Goal: Information Seeking & Learning: Learn about a topic

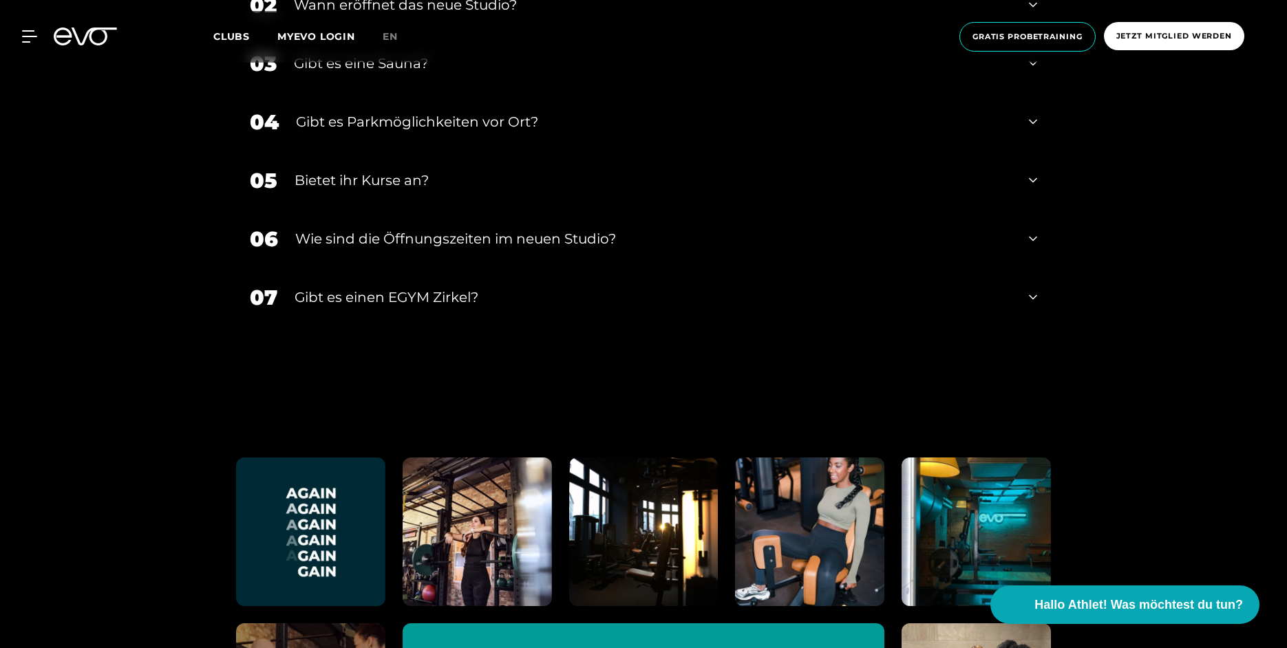
scroll to position [5918, 0]
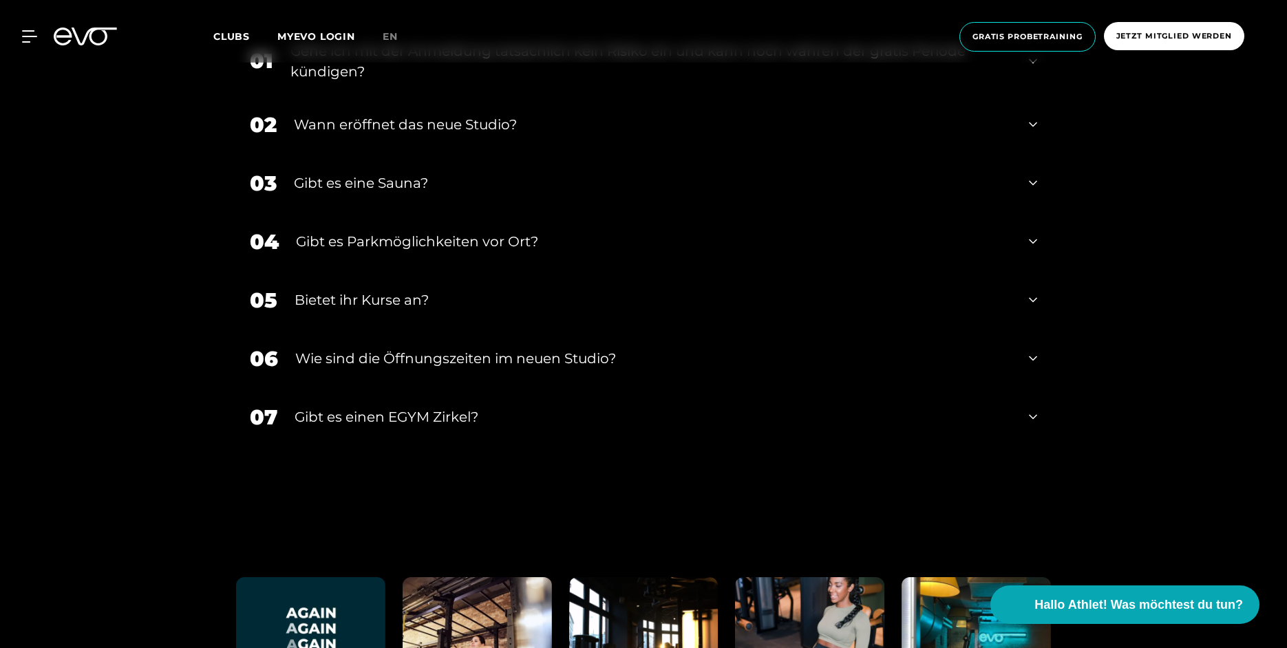
click at [385, 186] on div "Gibt es eine Sauna?" at bounding box center [653, 183] width 718 height 21
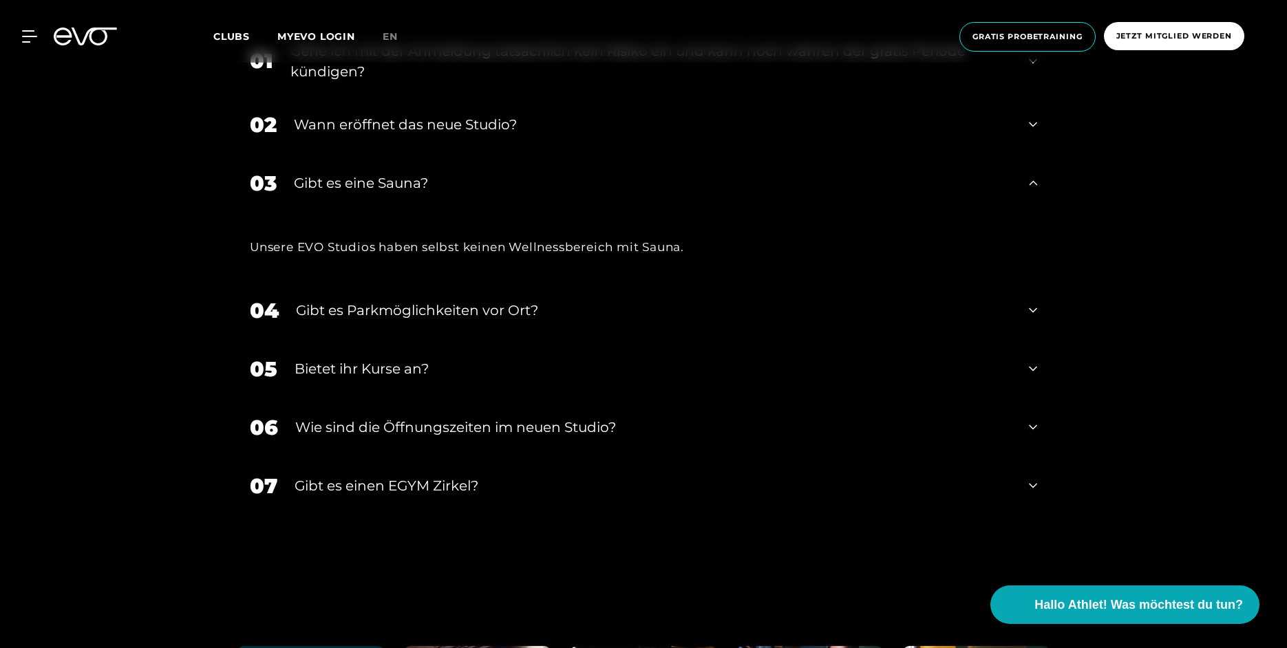
click at [45, 47] on div "MyEVO Login Über EVO Mitgliedschaften Probetraining TAGESPASS EVO Studios [GEOG…" at bounding box center [643, 37] width 1281 height 52
click at [28, 30] on div "MyEVO Login Über EVO Mitgliedschaften Probetraining TAGESPASS EVO Studios [GEOG…" at bounding box center [643, 37] width 1281 height 52
click at [28, 40] on icon at bounding box center [32, 36] width 20 height 12
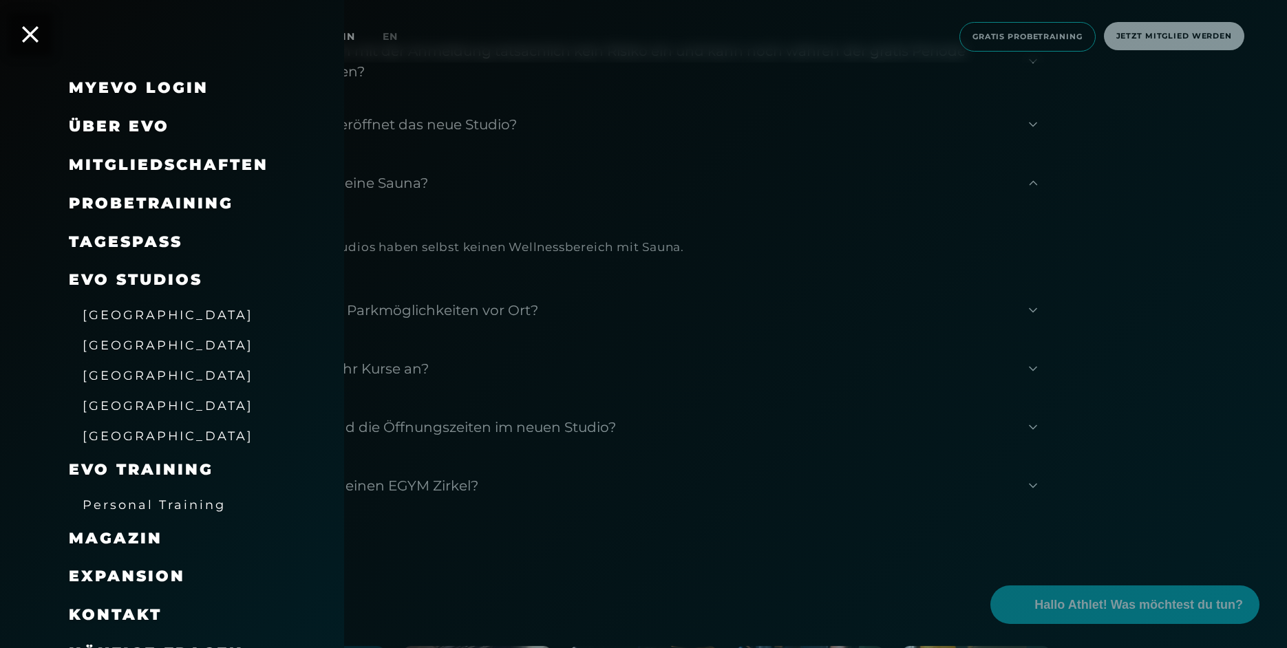
click at [156, 168] on span "Mitgliedschaften" at bounding box center [169, 165] width 200 height 19
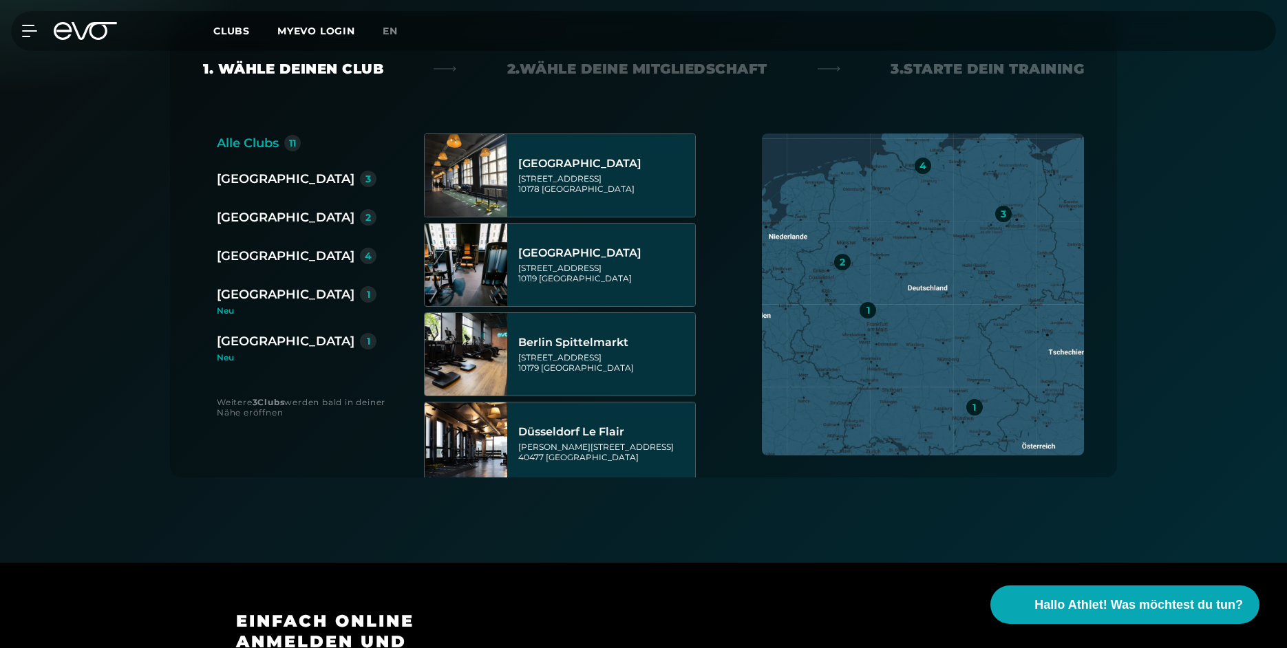
scroll to position [138, 0]
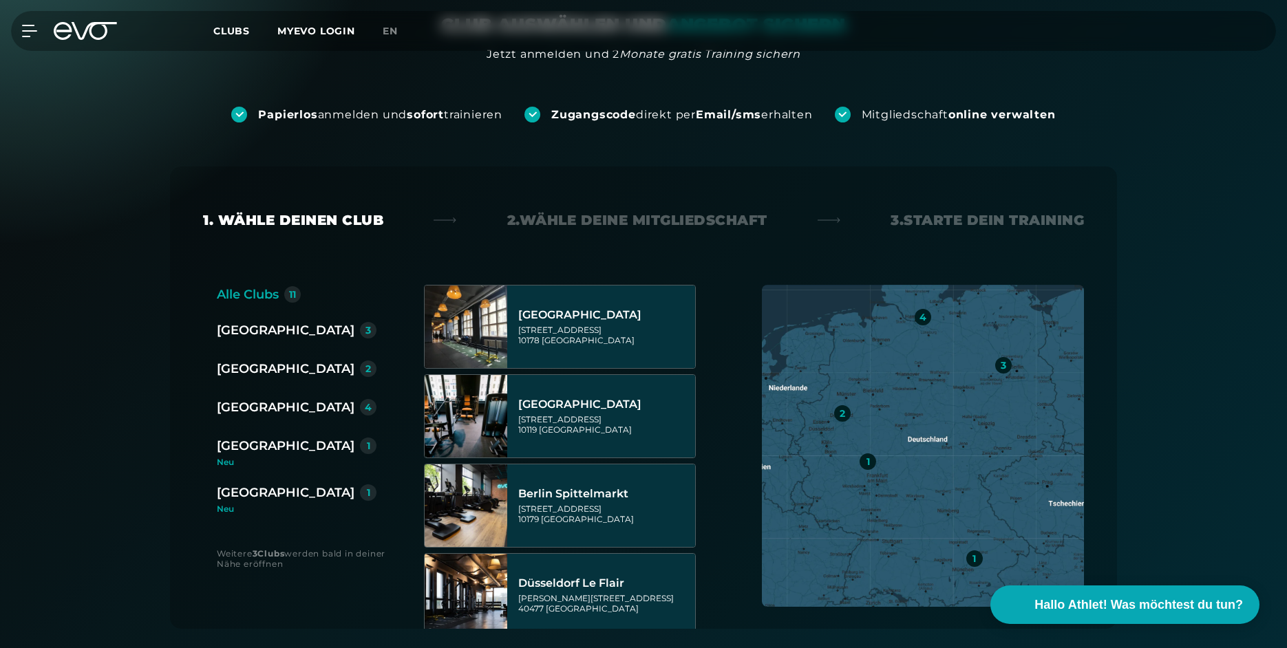
click at [241, 502] on div "Wiesbaden 1 Neu" at bounding box center [302, 498] width 171 height 30
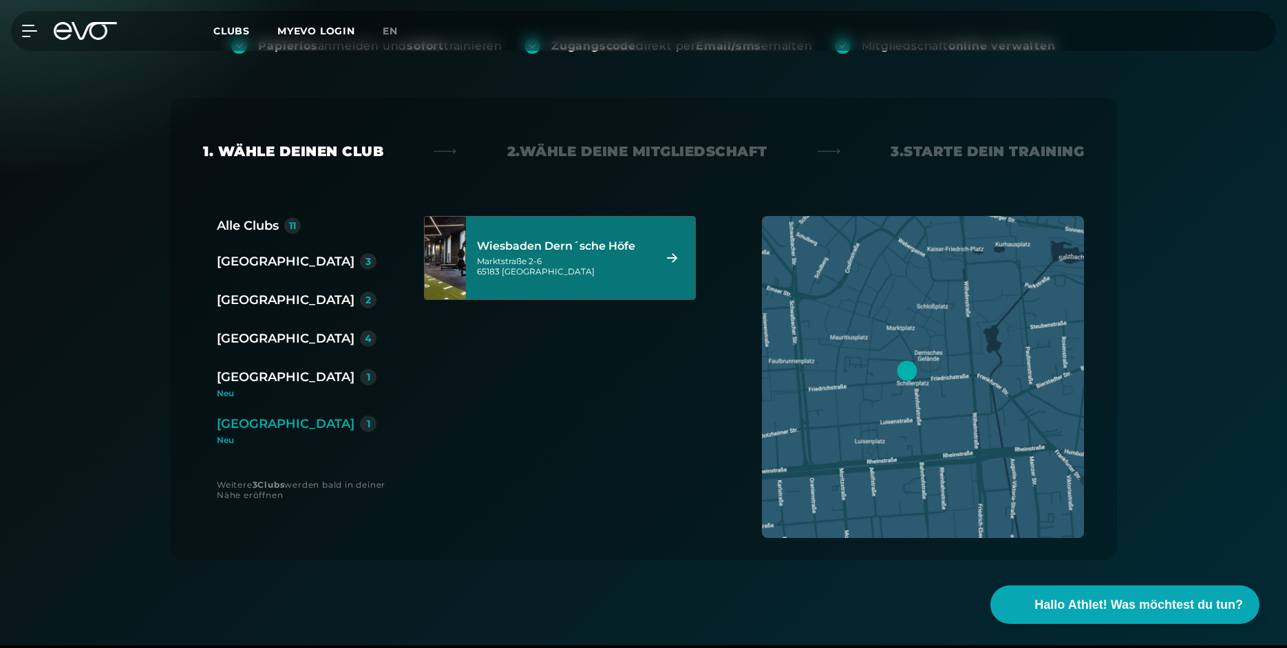
click at [591, 266] on div "[STREET_ADDRESS]" at bounding box center [563, 266] width 173 height 21
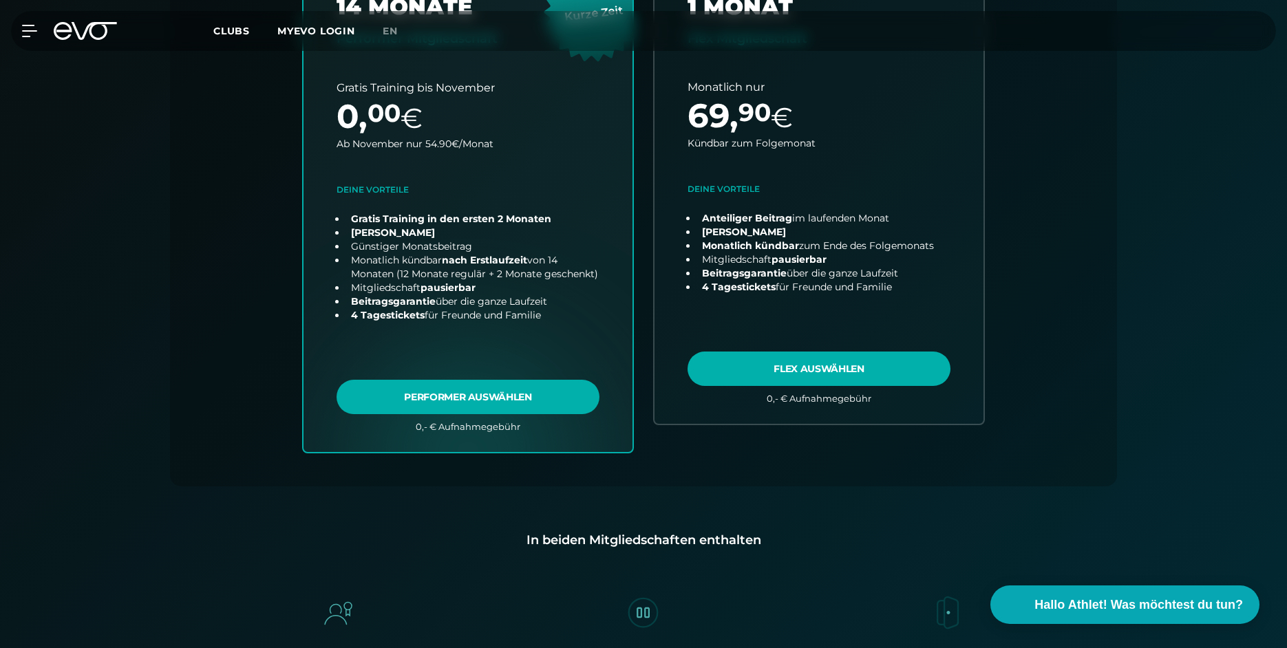
scroll to position [373, 0]
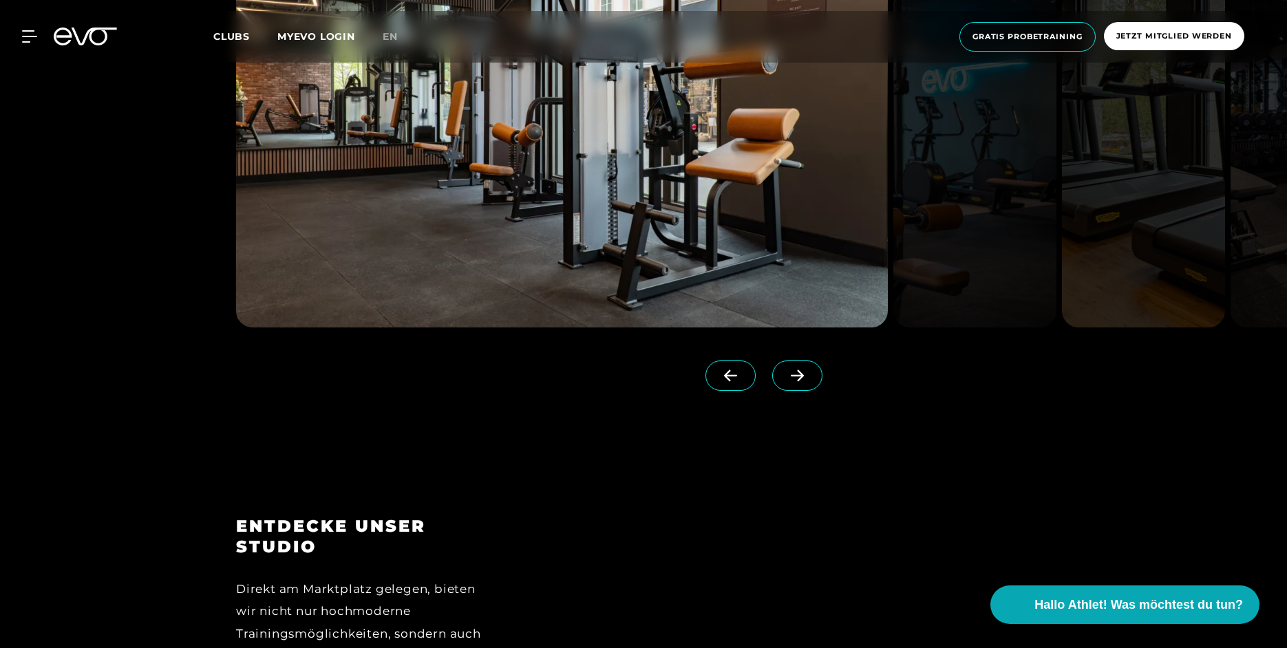
scroll to position [1789, 0]
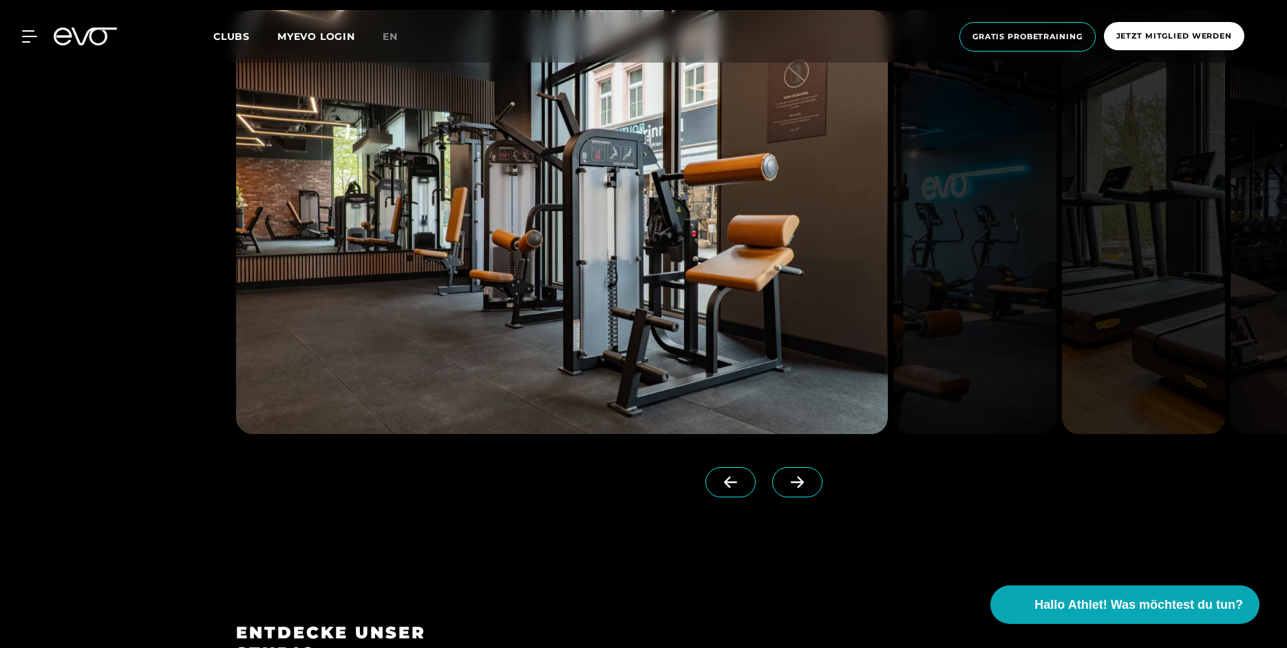
click at [773, 490] on span at bounding box center [797, 482] width 50 height 30
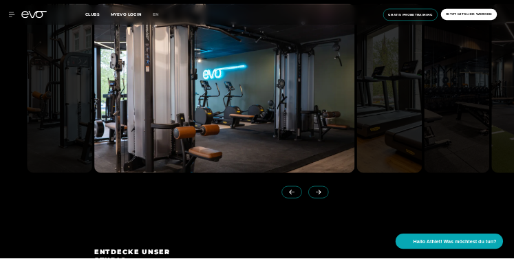
scroll to position [1720, 0]
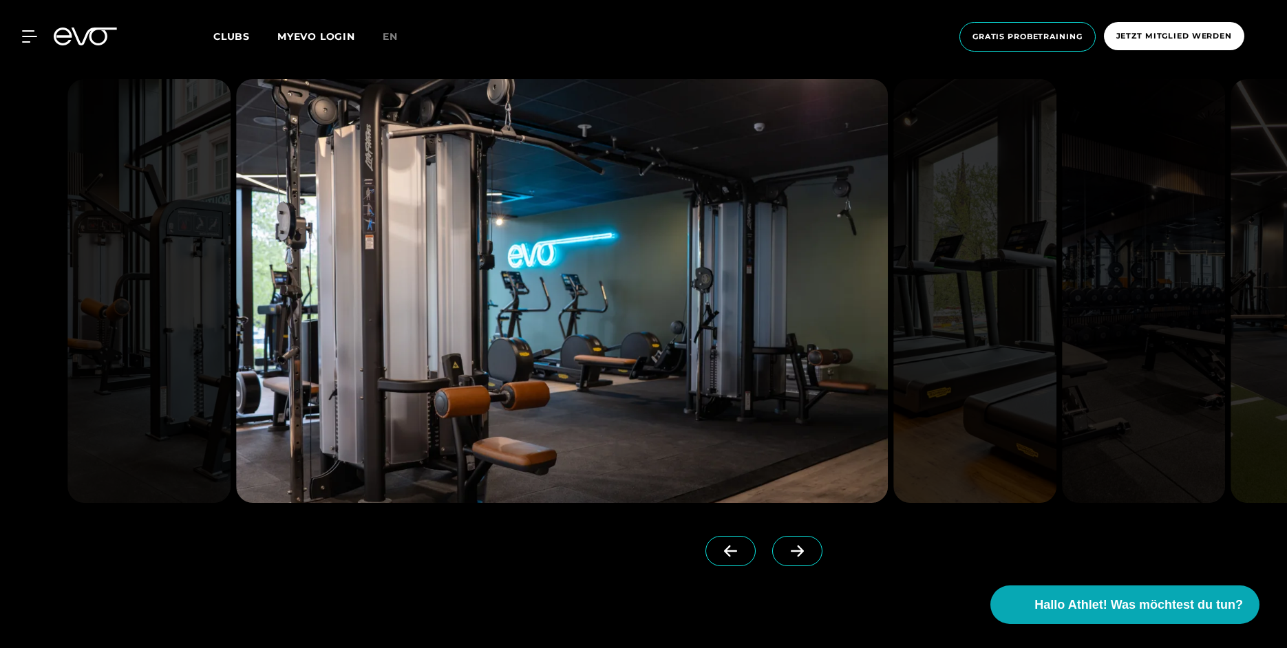
click at [718, 555] on icon at bounding box center [730, 551] width 24 height 12
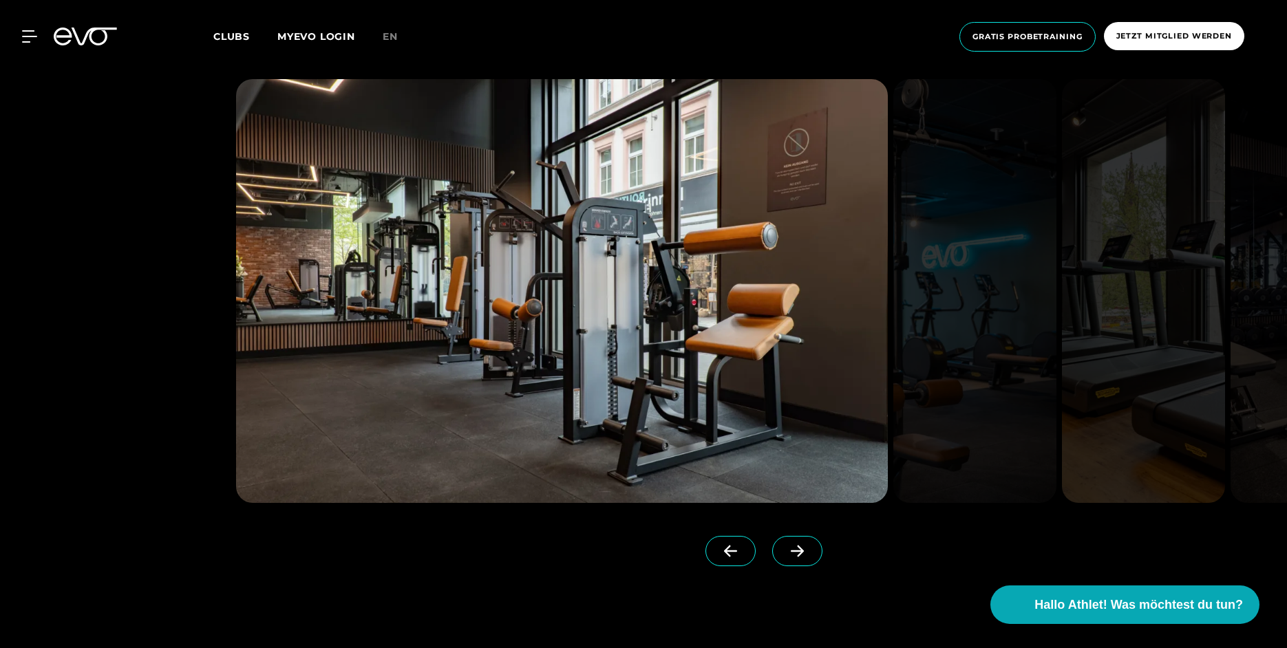
click at [785, 549] on icon at bounding box center [797, 551] width 24 height 12
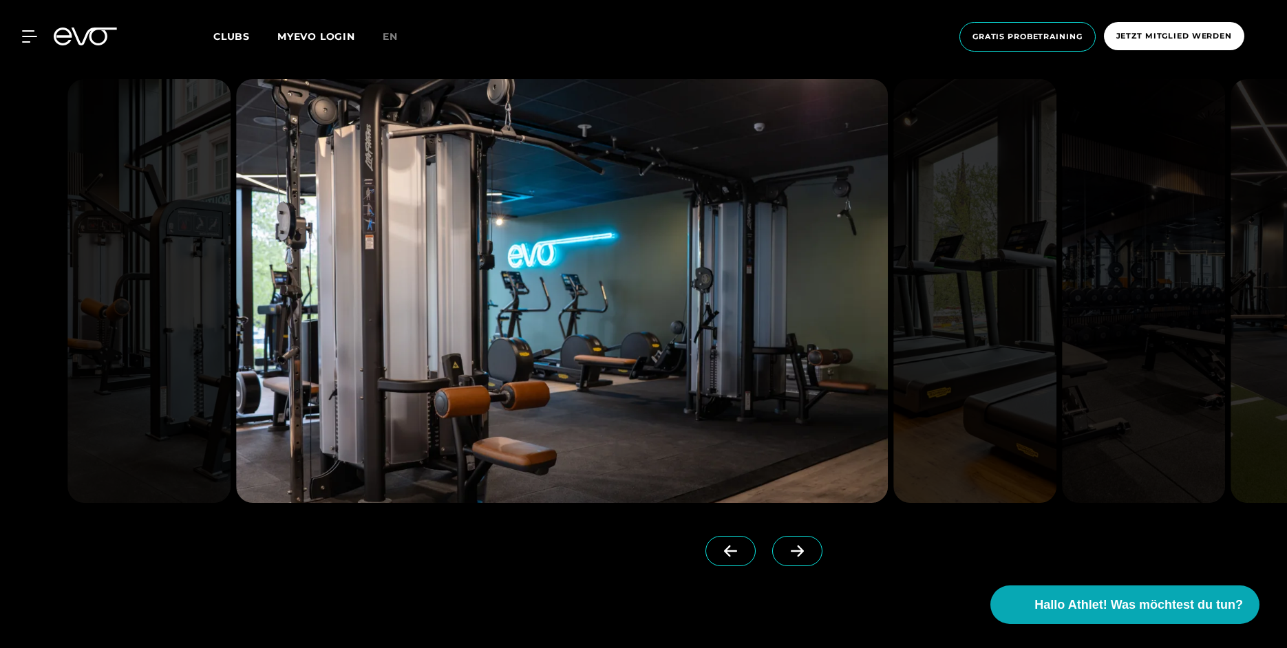
click at [791, 552] on icon at bounding box center [797, 552] width 13 height 12
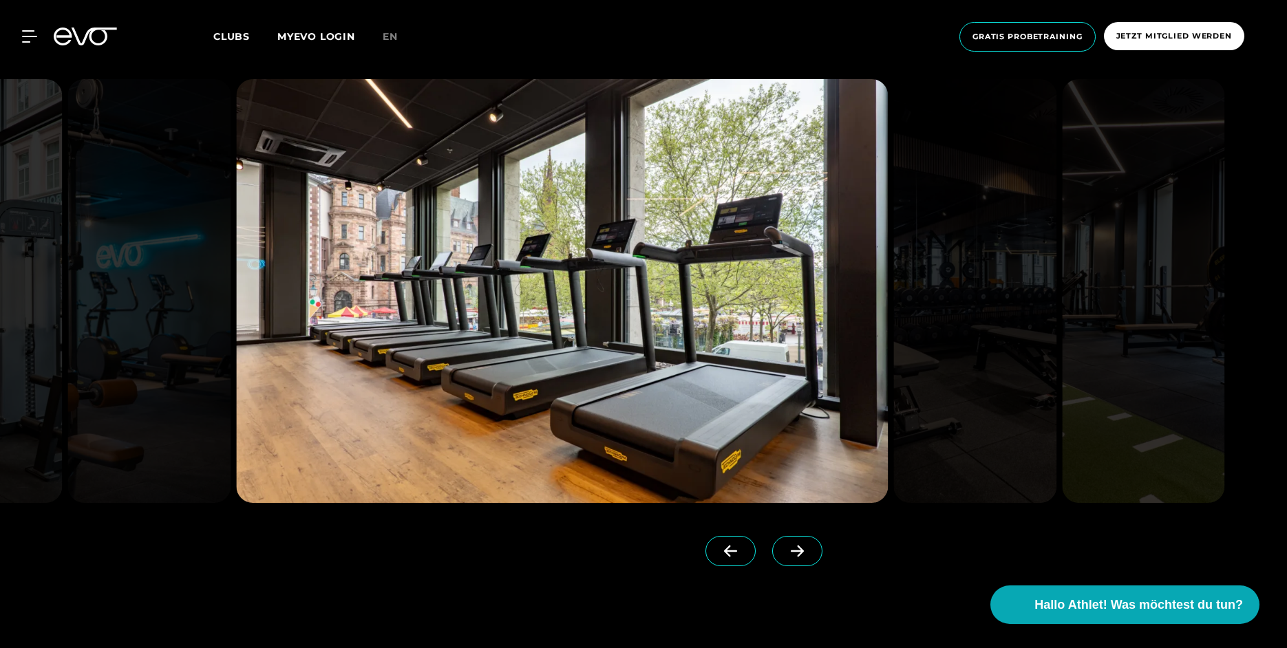
click at [791, 552] on icon at bounding box center [797, 552] width 13 height 12
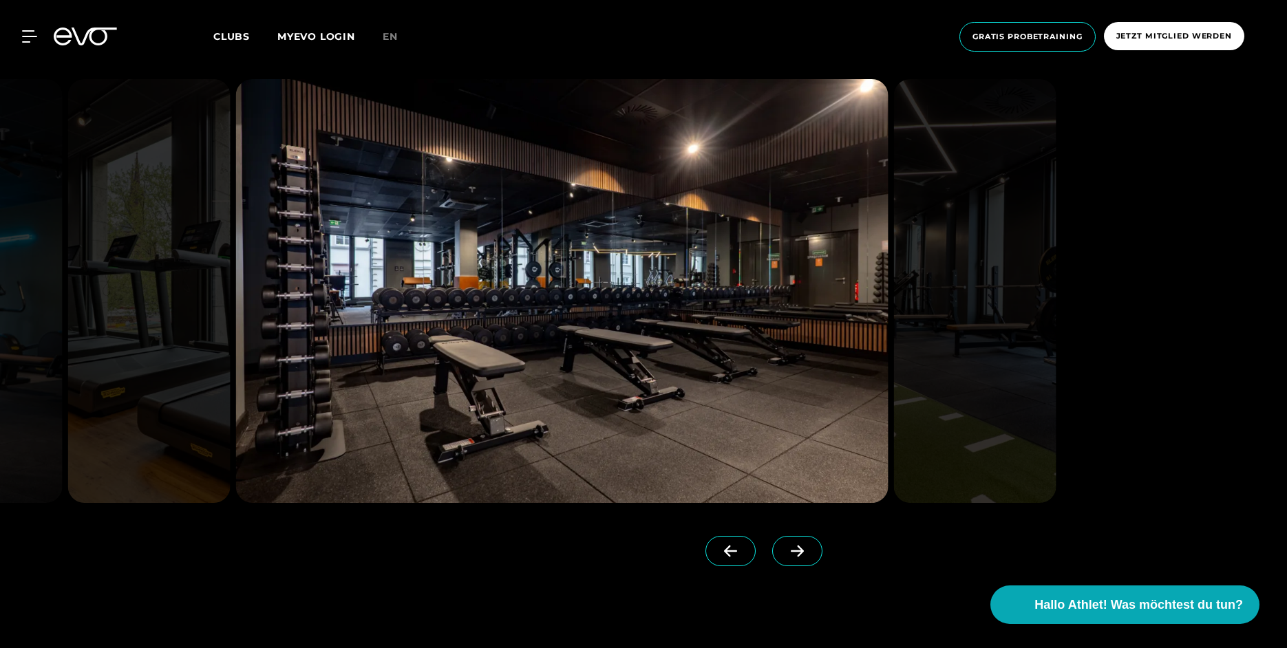
click at [791, 552] on icon at bounding box center [797, 552] width 13 height 12
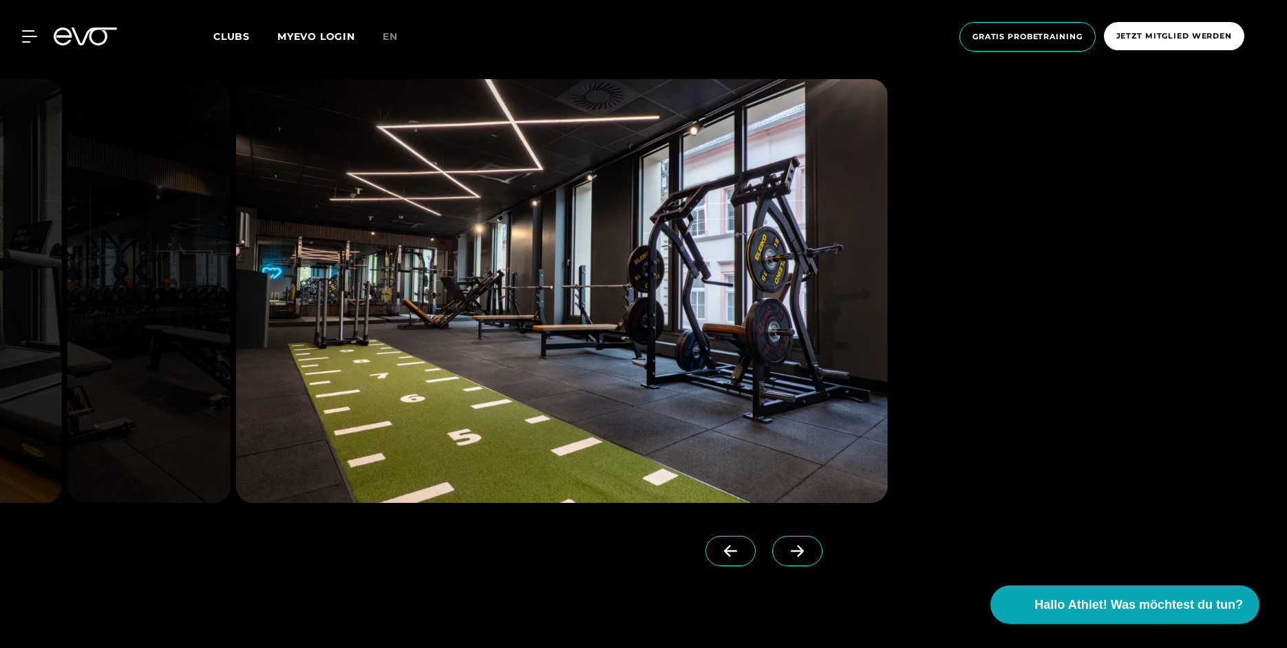
click at [791, 552] on icon at bounding box center [797, 552] width 13 height 12
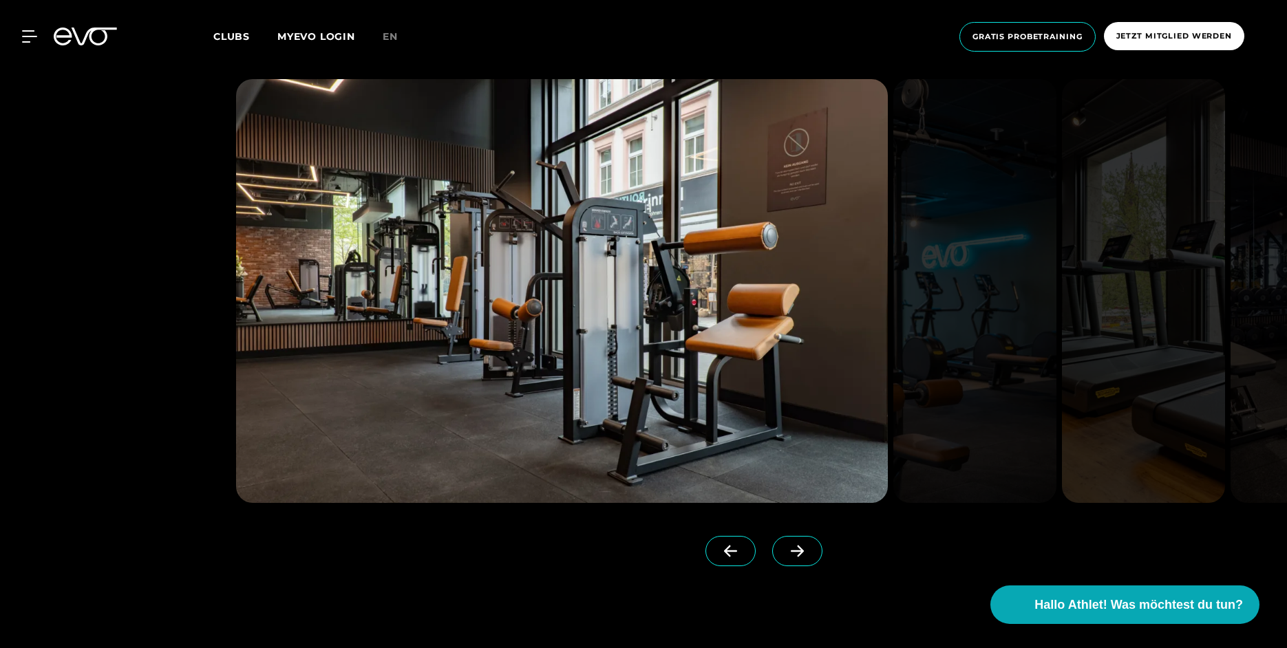
click at [624, 215] on img at bounding box center [562, 291] width 652 height 424
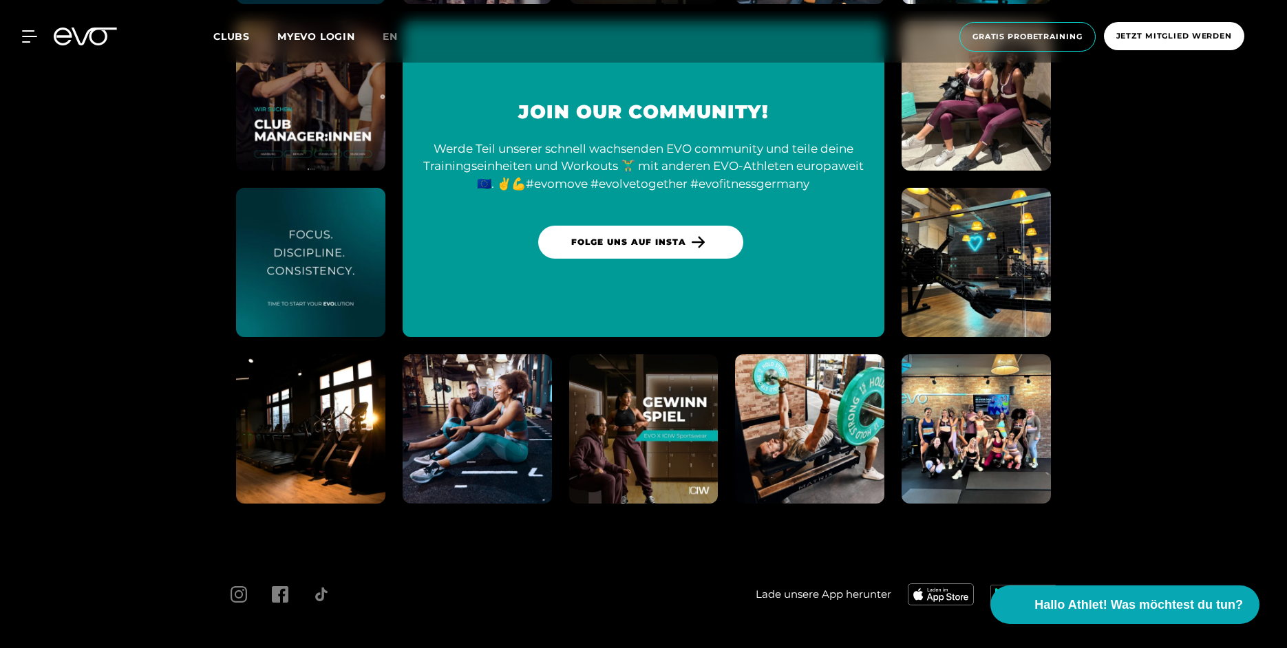
scroll to position [6158, 0]
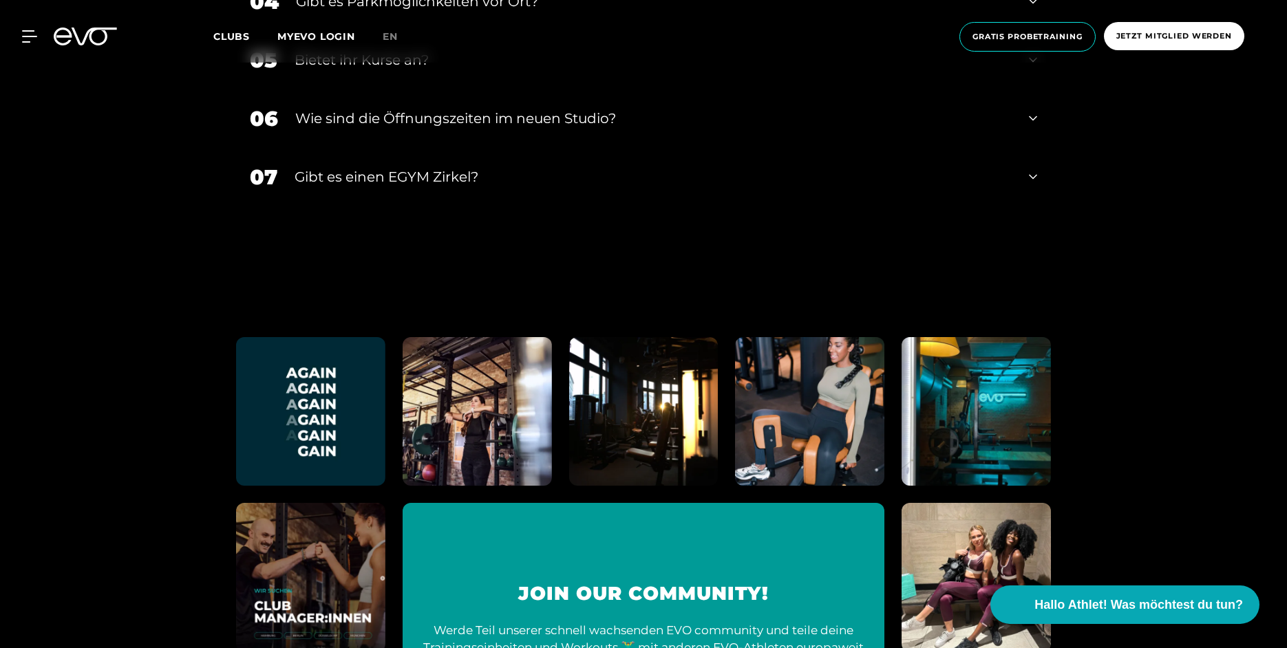
click at [382, 182] on div "Gibt es einen EGYM Zirkel?" at bounding box center [653, 177] width 717 height 21
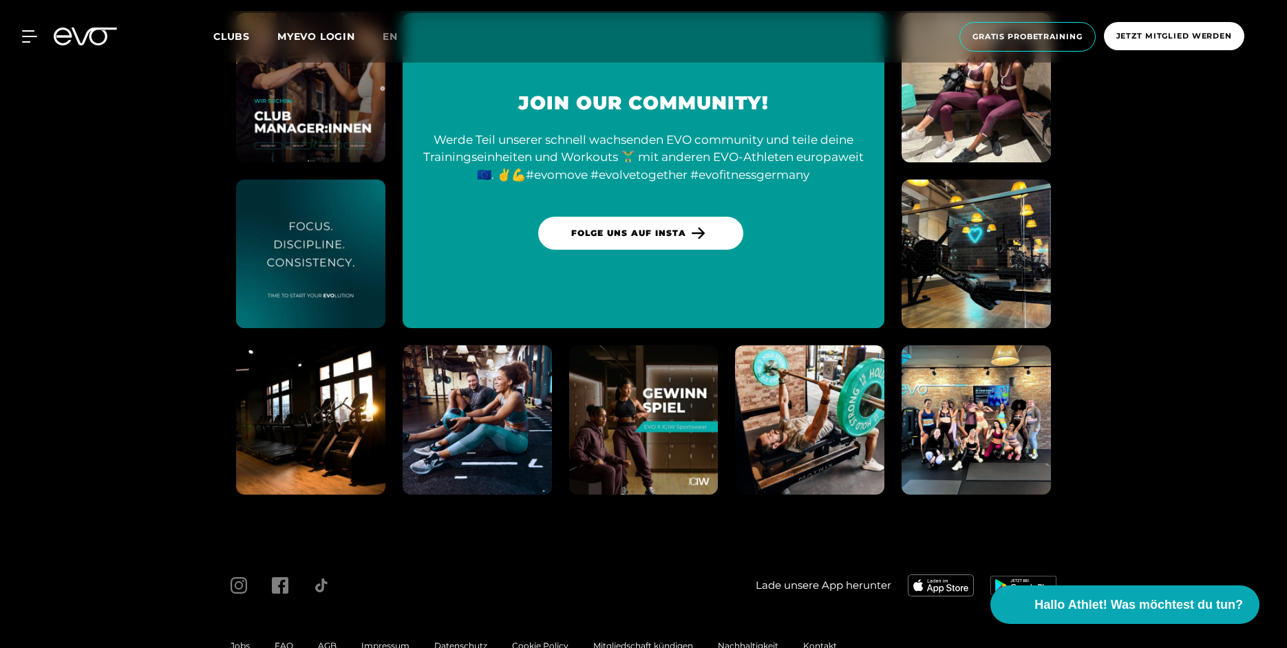
scroll to position [6758, 0]
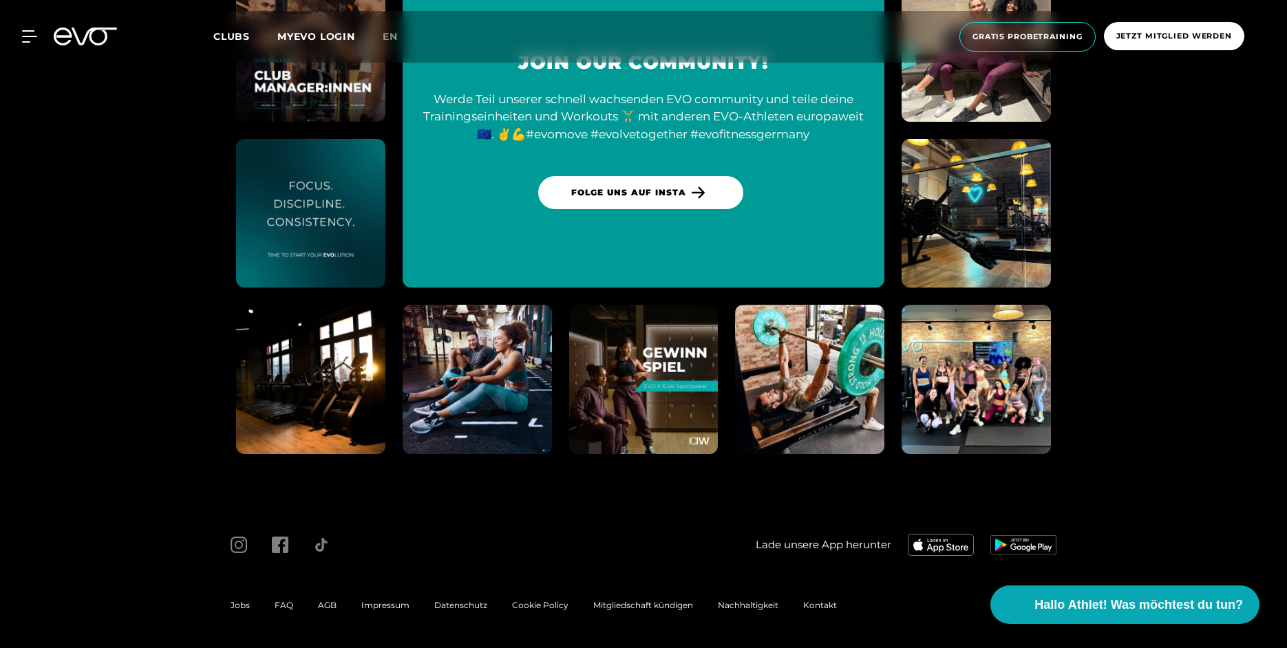
click at [1023, 387] on img at bounding box center [976, 380] width 164 height 164
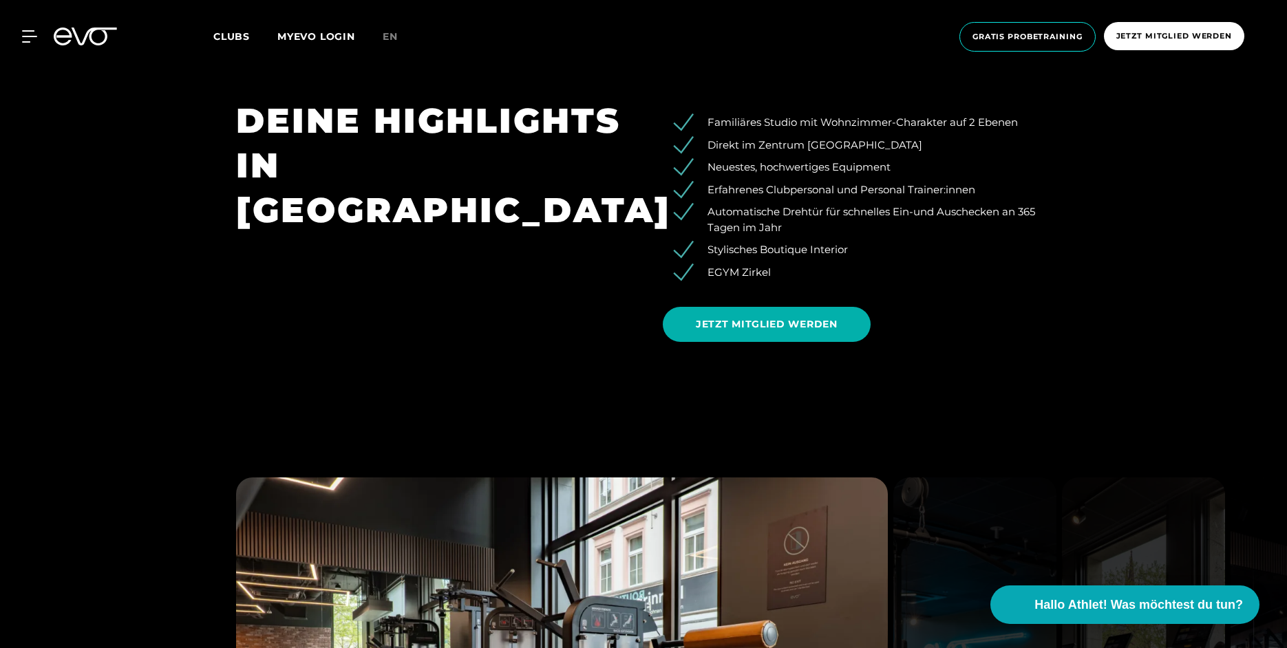
scroll to position [840, 0]
